Goal: Transaction & Acquisition: Purchase product/service

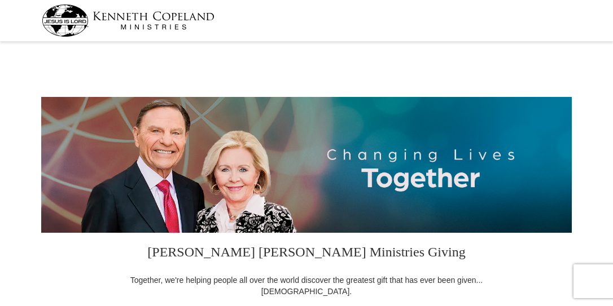
select select "TN"
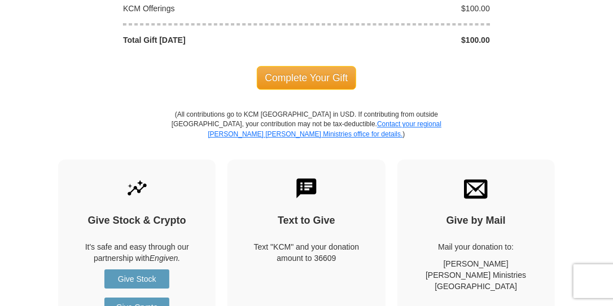
scroll to position [1016, 0]
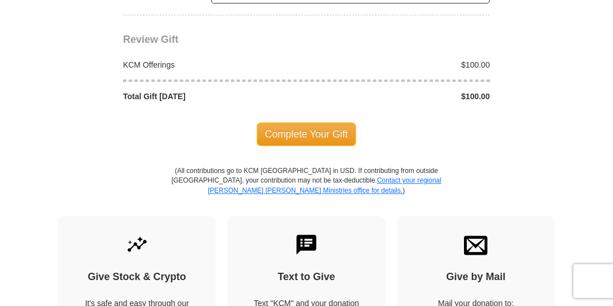
type input "130.00"
click at [309, 128] on span "Complete Your Gift" at bounding box center [307, 134] width 100 height 24
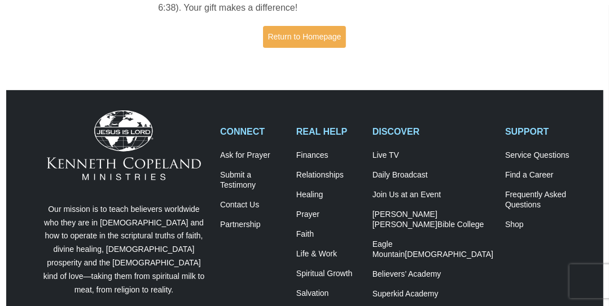
scroll to position [169, 0]
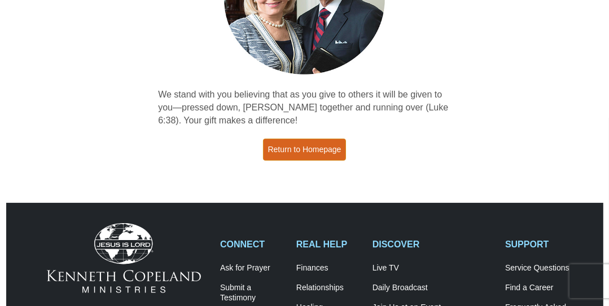
click at [304, 155] on link "Return to Homepage" at bounding box center [305, 150] width 84 height 22
